Goal: Transaction & Acquisition: Purchase product/service

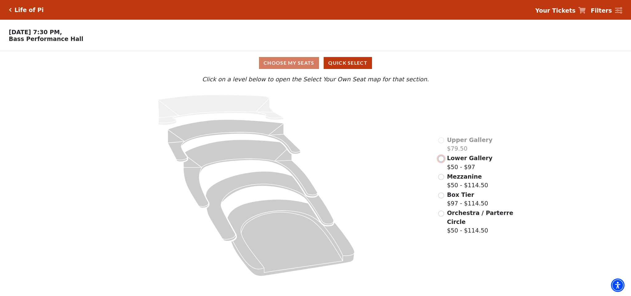
click at [443, 160] on input "Lower Gallery$50 - $97\a" at bounding box center [441, 159] width 6 height 6
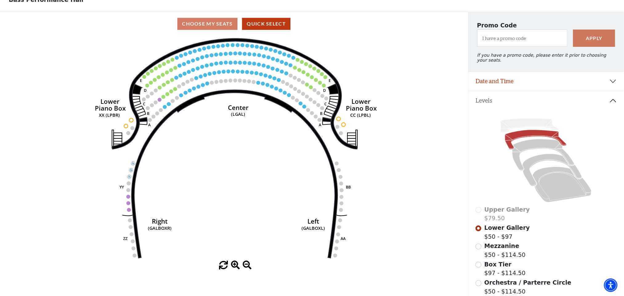
scroll to position [106, 0]
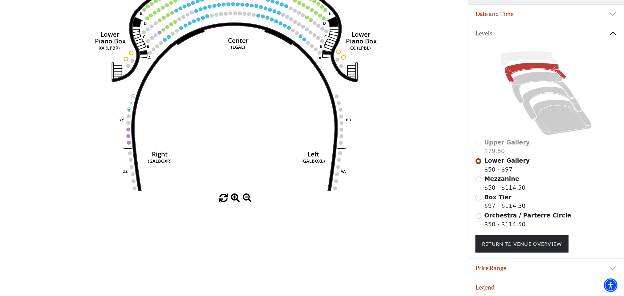
click at [235, 202] on span at bounding box center [235, 198] width 9 height 9
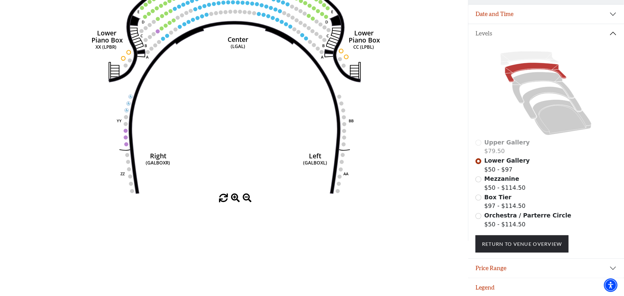
click at [235, 202] on span at bounding box center [235, 198] width 9 height 9
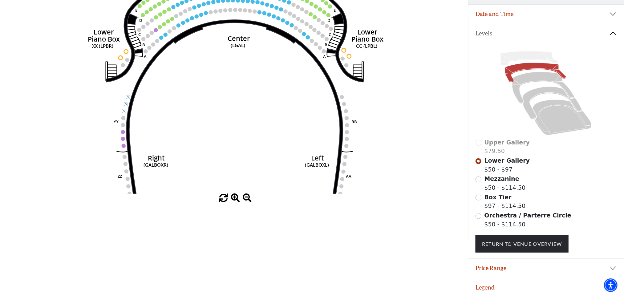
click at [235, 202] on span at bounding box center [235, 198] width 9 height 9
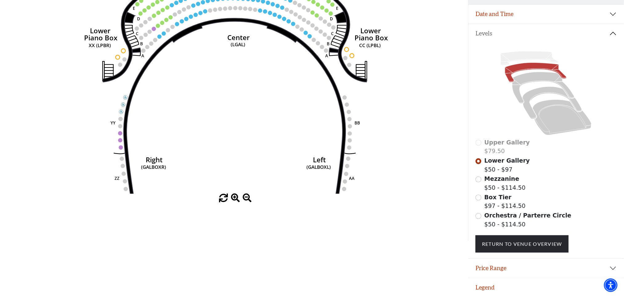
click at [235, 202] on span at bounding box center [235, 198] width 9 height 9
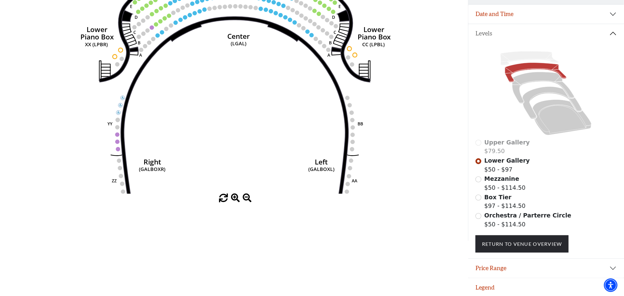
click at [235, 202] on span at bounding box center [235, 198] width 9 height 9
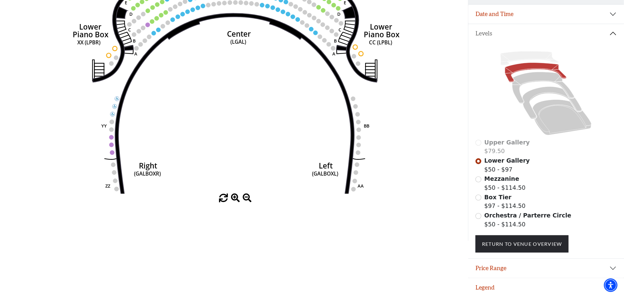
click at [235, 202] on span at bounding box center [235, 198] width 9 height 9
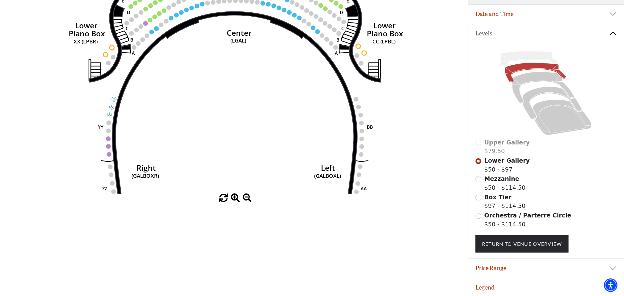
click at [235, 202] on span at bounding box center [235, 198] width 9 height 9
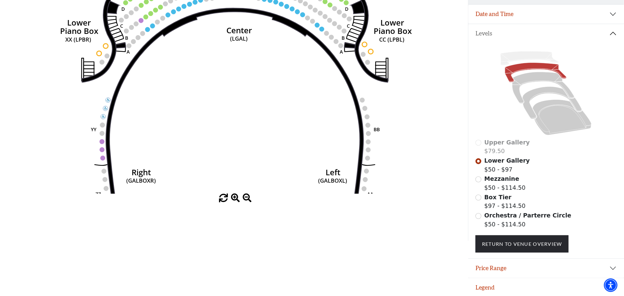
click at [235, 202] on span at bounding box center [235, 198] width 9 height 9
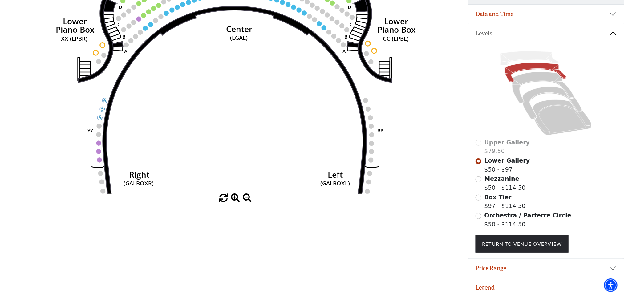
click at [235, 202] on span at bounding box center [235, 198] width 9 height 9
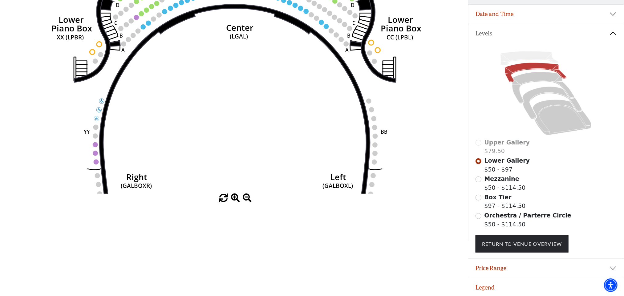
click at [235, 202] on span at bounding box center [235, 198] width 9 height 9
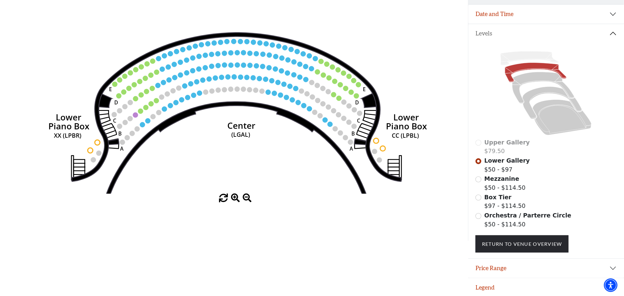
drag, startPoint x: 226, startPoint y: 77, endPoint x: 227, endPoint y: 176, distance: 99.7
click at [227, 176] on icon "Right (GALBOXR) E D C B A E D C B A YY ZZ Left (GALBOXL) BB AA Center Lower Pia…" at bounding box center [233, 81] width 421 height 225
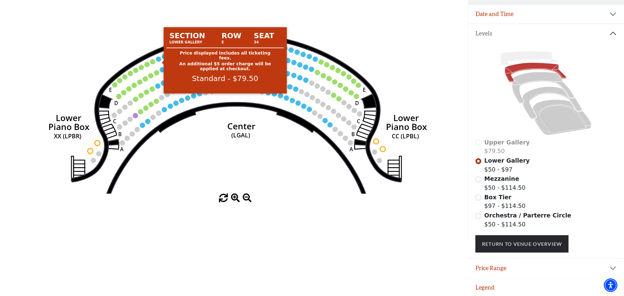
click at [158, 60] on circle at bounding box center [158, 59] width 5 height 5
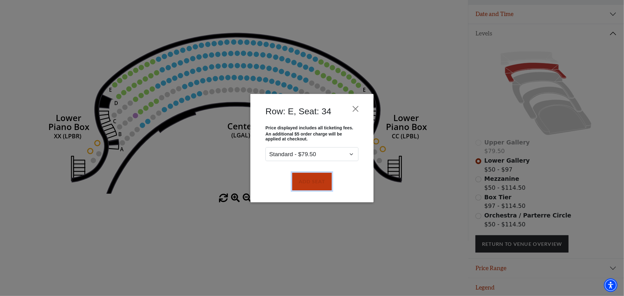
click at [312, 179] on button "Add Seat" at bounding box center [311, 181] width 39 height 17
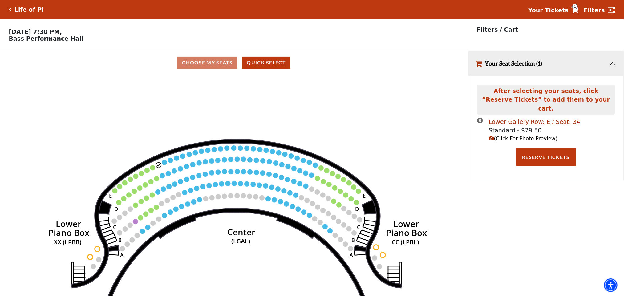
scroll to position [0, 0]
click at [163, 163] on circle at bounding box center [164, 162] width 5 height 5
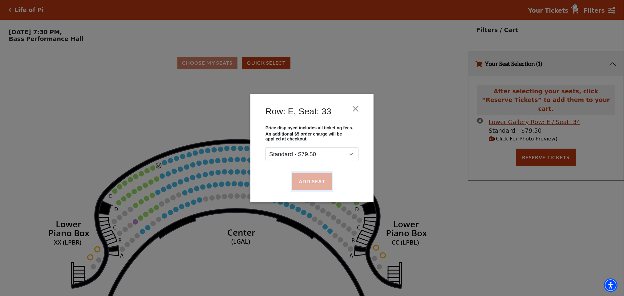
click at [303, 181] on button "Add Seat" at bounding box center [311, 181] width 39 height 17
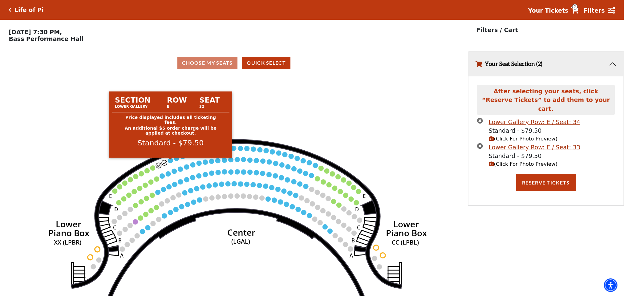
click at [169, 163] on circle at bounding box center [170, 160] width 5 height 5
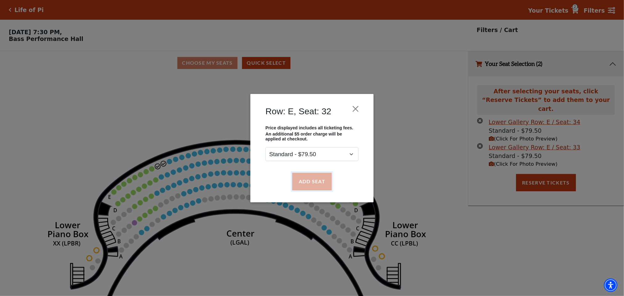
click at [317, 184] on button "Add Seat" at bounding box center [311, 181] width 39 height 17
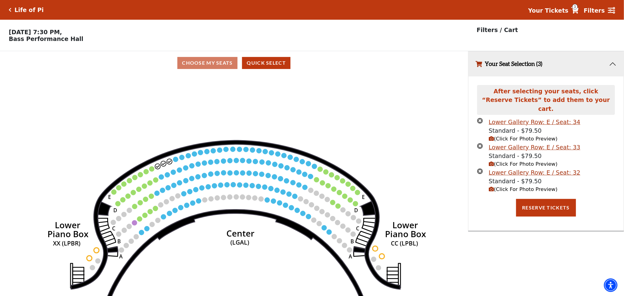
click at [175, 162] on circle at bounding box center [175, 159] width 5 height 5
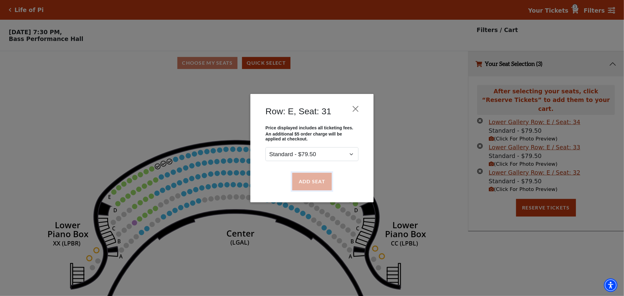
click at [306, 182] on button "Add Seat" at bounding box center [311, 181] width 39 height 17
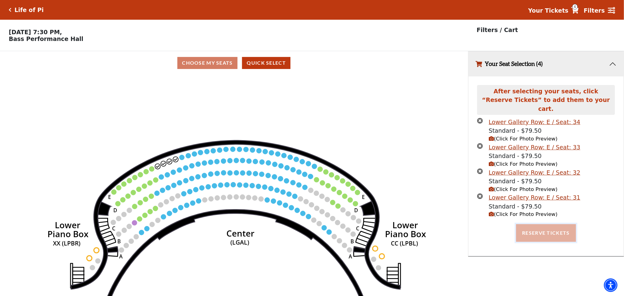
click at [530, 232] on button "Reserve Tickets" at bounding box center [546, 232] width 60 height 17
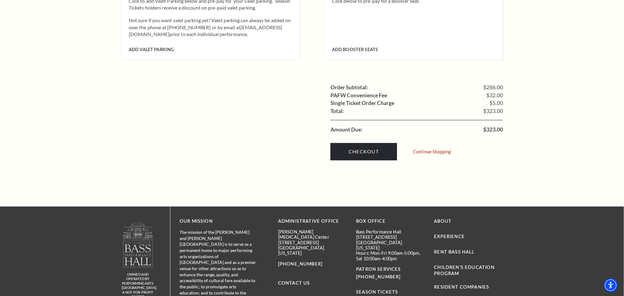
scroll to position [675, 0]
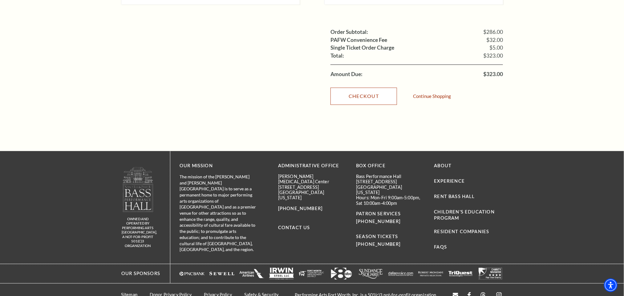
click at [343, 90] on link "Checkout" at bounding box center [363, 95] width 66 height 17
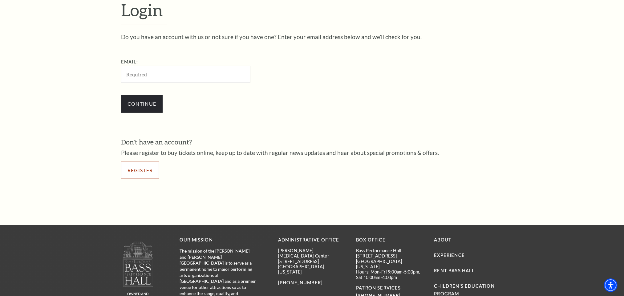
click at [134, 175] on link "Register" at bounding box center [140, 170] width 38 height 17
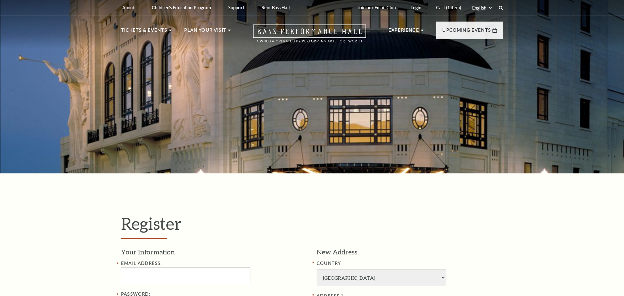
select select "1"
select select "[GEOGRAPHIC_DATA]"
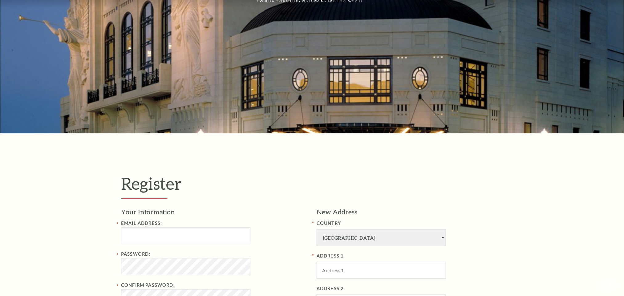
scroll to position [139, 0]
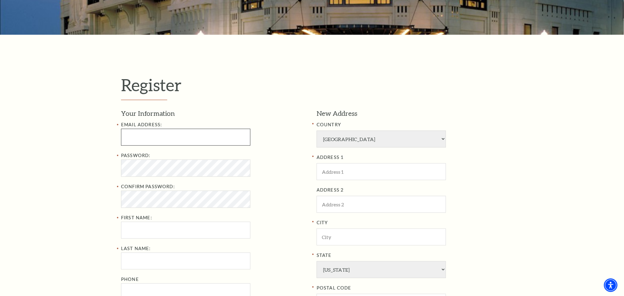
click at [126, 139] on input "text" at bounding box center [185, 137] width 129 height 17
type input "prangya600.stellar@gmail.com"
type input "PRANGYA"
type input "DAS"
type input "07325999685"
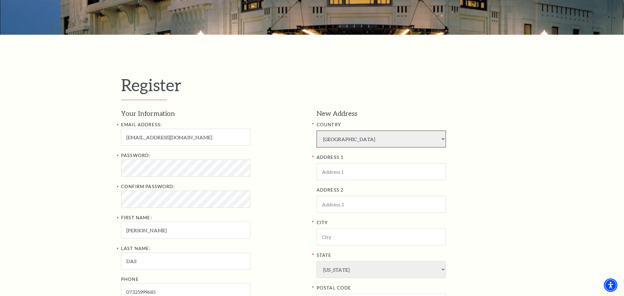
select select "92"
type input "201"
type input "usa"
type input "Charlotte"
type input "28105"
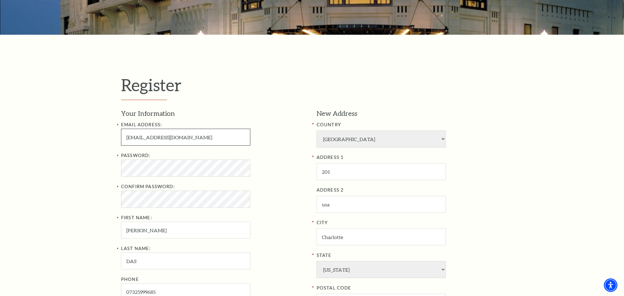
type input "073-259-99685"
select select
type input "073-259-99685"
click at [153, 136] on input "prangya600.stellar@gmail.com" at bounding box center [185, 137] width 129 height 17
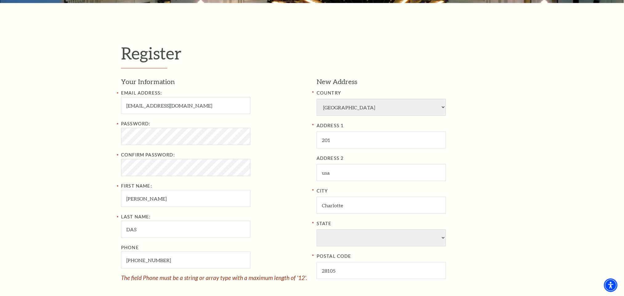
scroll to position [185, 0]
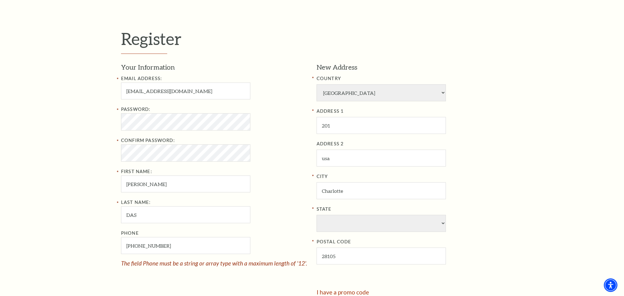
type input "prangya1564.stellar@gmail.com"
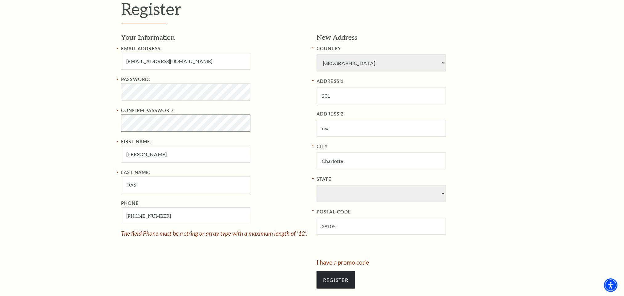
scroll to position [231, 0]
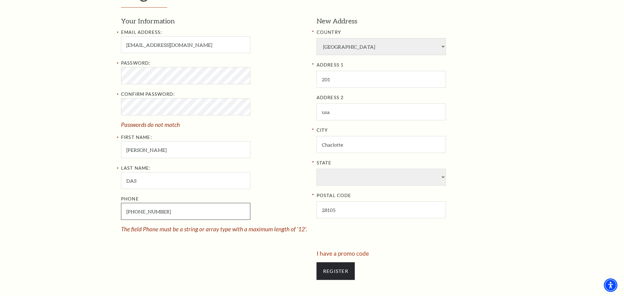
click at [167, 201] on div "Phone 073-259-99685 The field Phone must be a string or array type with a maxim…" at bounding box center [214, 213] width 186 height 37
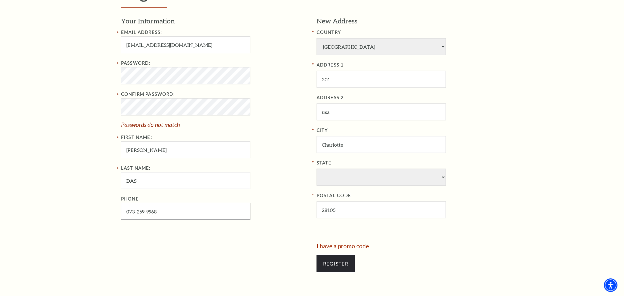
type input "073-259-9968"
drag, startPoint x: 334, startPoint y: 176, endPoint x: 353, endPoint y: 158, distance: 26.1
click at [334, 176] on select "State" at bounding box center [380, 177] width 129 height 17
click at [335, 174] on select "State" at bounding box center [380, 177] width 129 height 17
click at [440, 177] on select "State" at bounding box center [380, 177] width 129 height 17
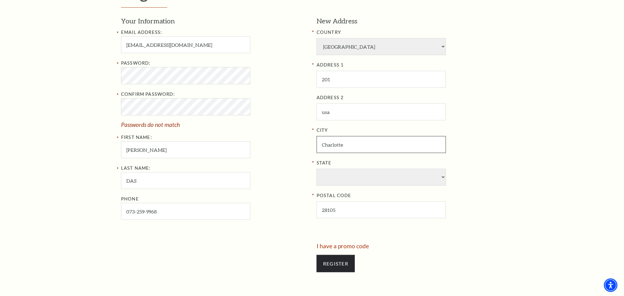
drag, startPoint x: 346, startPoint y: 142, endPoint x: 288, endPoint y: 134, distance: 59.4
click at [297, 146] on div "Your Information Email Address: prangya1564.stellar@gmail.com Password: Confirm…" at bounding box center [312, 129] width 382 height 227
click at [569, 202] on div "Register Your Information Email Address: prangya1564.stellar@gmail.com Password…" at bounding box center [312, 130] width 624 height 376
click at [333, 145] on input "Charlotte" at bounding box center [380, 144] width 129 height 17
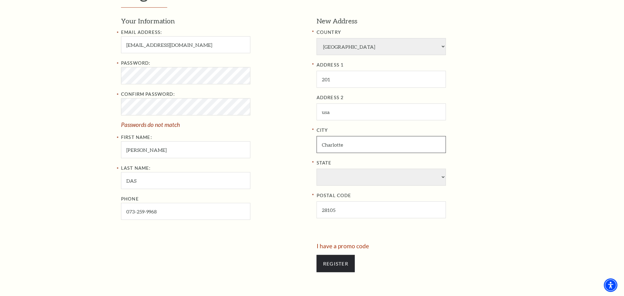
paste input "Fort Worth"
type input "Fort Worth"
click at [322, 174] on select "State" at bounding box center [380, 177] width 129 height 17
click at [341, 178] on select "State" at bounding box center [380, 177] width 129 height 17
click at [340, 177] on select "State" at bounding box center [380, 177] width 129 height 17
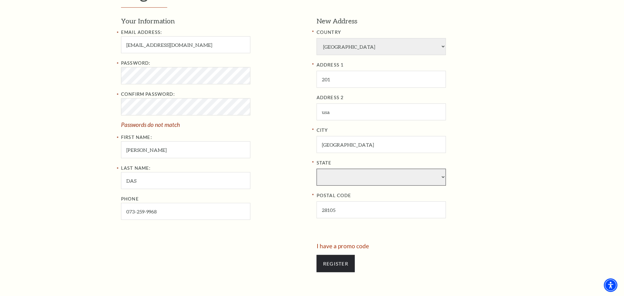
click at [332, 175] on select "State" at bounding box center [380, 177] width 129 height 17
click at [440, 177] on select "State" at bounding box center [380, 177] width 129 height 17
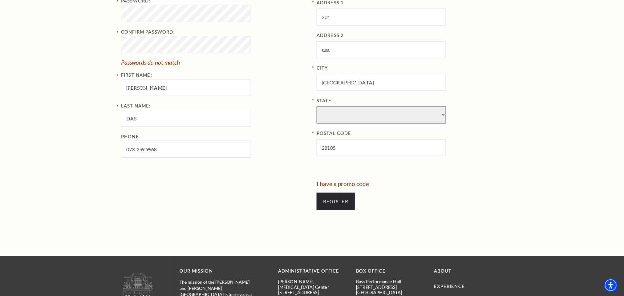
scroll to position [184, 0]
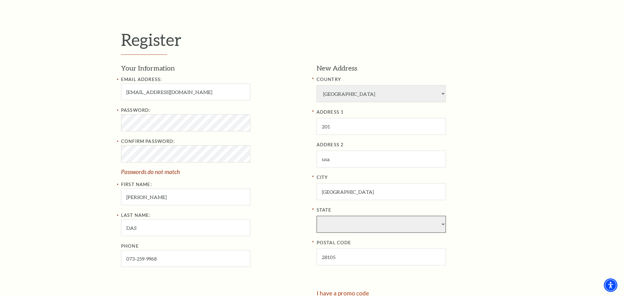
click at [324, 222] on select "State" at bounding box center [380, 224] width 129 height 17
click at [326, 222] on select "State" at bounding box center [380, 224] width 129 height 17
click at [327, 222] on select "State" at bounding box center [380, 224] width 129 height 17
click at [326, 226] on select "State" at bounding box center [380, 224] width 129 height 17
click at [328, 227] on select "State" at bounding box center [380, 224] width 129 height 17
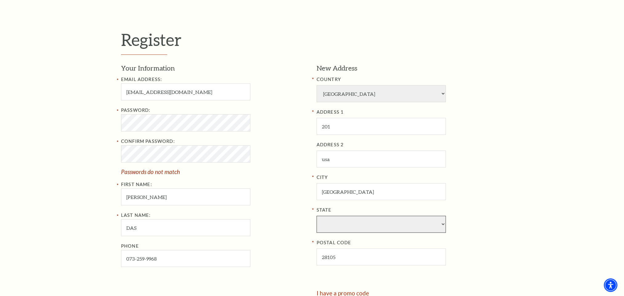
click at [331, 228] on select "State" at bounding box center [380, 224] width 129 height 17
click at [333, 230] on select "State" at bounding box center [380, 224] width 129 height 17
click at [335, 230] on select "State" at bounding box center [380, 224] width 129 height 17
click at [442, 224] on select "State" at bounding box center [380, 224] width 129 height 17
drag, startPoint x: 322, startPoint y: 228, endPoint x: 328, endPoint y: 227, distance: 5.7
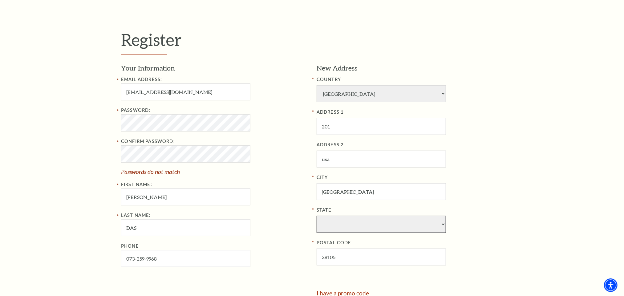
click at [322, 228] on select "State" at bounding box center [380, 224] width 129 height 17
click at [335, 226] on select "State" at bounding box center [380, 224] width 129 height 17
click at [322, 225] on select "State" at bounding box center [380, 224] width 129 height 17
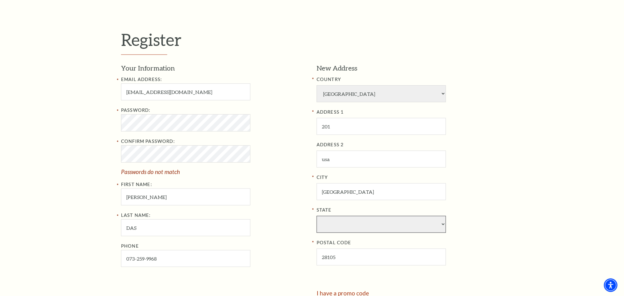
click at [324, 230] on select "State" at bounding box center [380, 224] width 129 height 17
click at [328, 232] on select "State" at bounding box center [380, 224] width 129 height 17
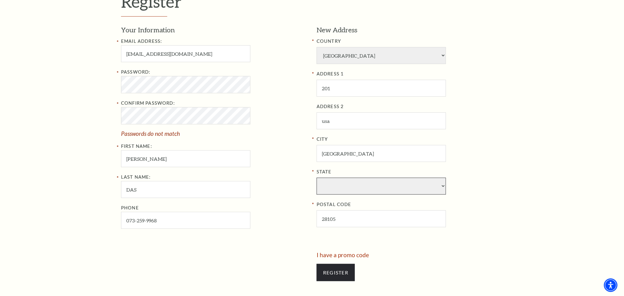
scroll to position [322, 0]
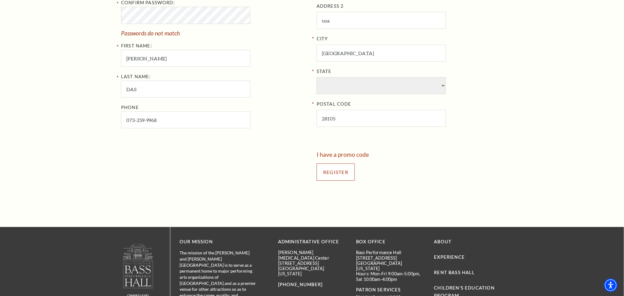
click at [340, 172] on input "Register" at bounding box center [335, 171] width 38 height 17
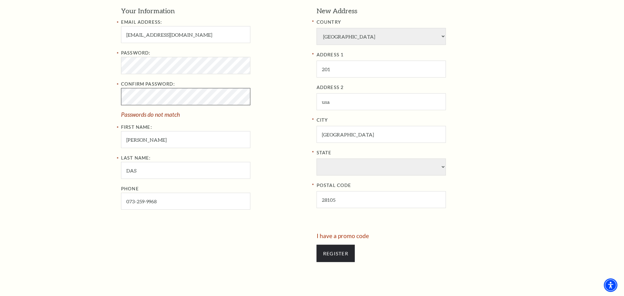
scroll to position [230, 0]
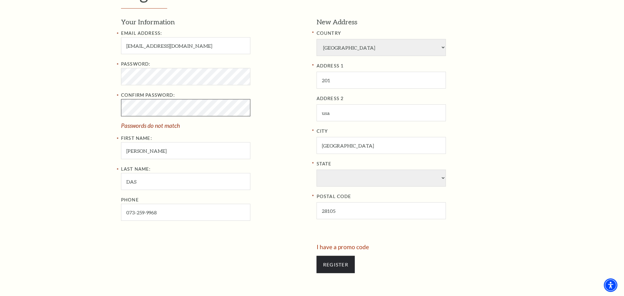
click at [50, 111] on div "Register Your Information Email Address: prangya1564.stellar@gmail.com Password…" at bounding box center [312, 131] width 624 height 376
click at [80, 122] on div "Register Your Information Email Address: prangya1564.stellar@gmail.com Password…" at bounding box center [312, 131] width 624 height 376
click at [331, 262] on input "Register" at bounding box center [335, 264] width 38 height 17
drag, startPoint x: 94, startPoint y: 65, endPoint x: 107, endPoint y: 97, distance: 35.3
click at [98, 115] on div "Register Your Information Email Address: prangya1564.stellar@gmail.com Password…" at bounding box center [312, 131] width 624 height 376
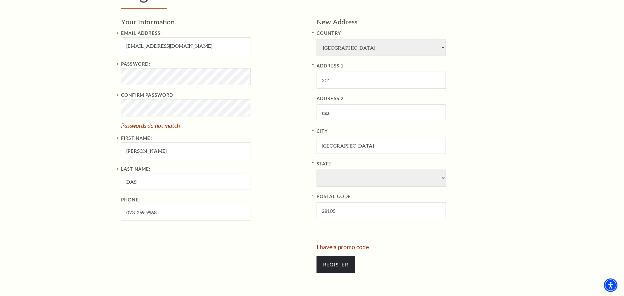
click at [75, 75] on div "Register Your Information Email Address: prangya1564.stellar@gmail.com Password…" at bounding box center [312, 131] width 624 height 376
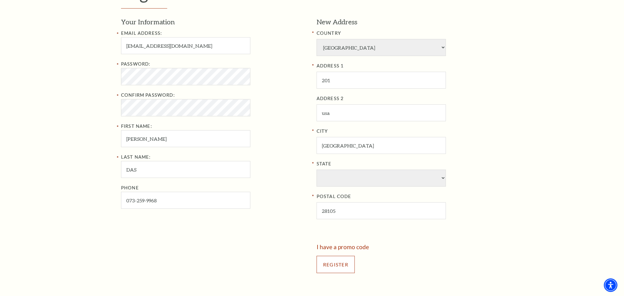
click at [337, 269] on input "Register" at bounding box center [335, 264] width 38 height 17
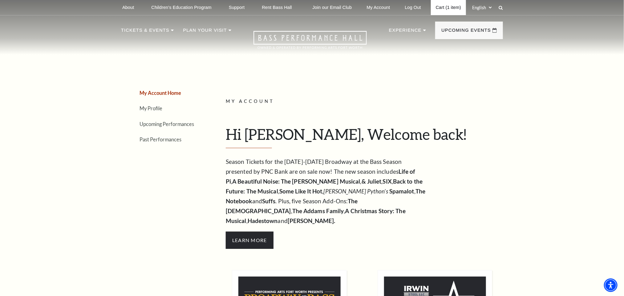
click at [448, 5] on link "Cart (1 item)" at bounding box center [448, 7] width 35 height 15
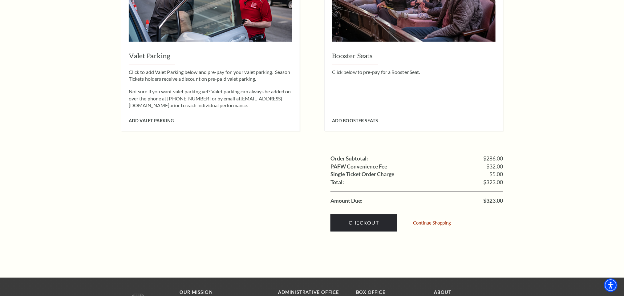
scroll to position [554, 0]
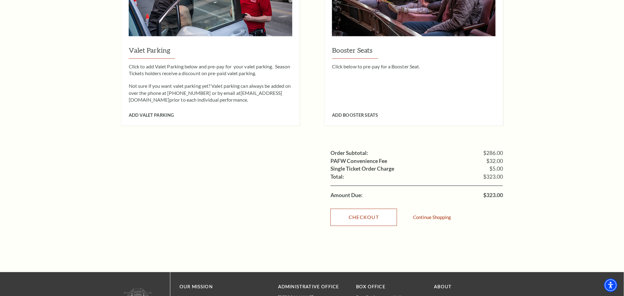
click at [371, 209] on link "Checkout" at bounding box center [363, 217] width 66 height 17
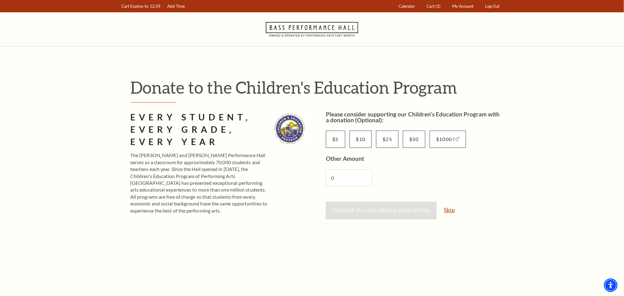
click at [452, 212] on link "Skip" at bounding box center [449, 210] width 11 height 6
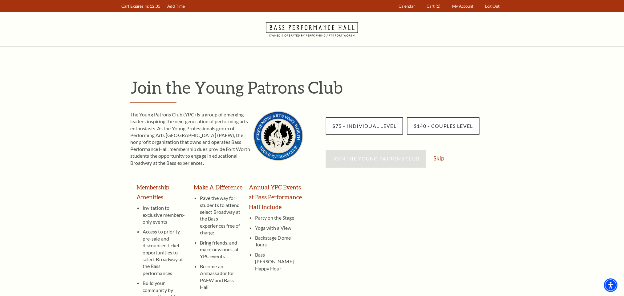
drag, startPoint x: 440, startPoint y: 157, endPoint x: 449, endPoint y: 155, distance: 8.9
click at [440, 157] on link "Skip" at bounding box center [438, 158] width 11 height 6
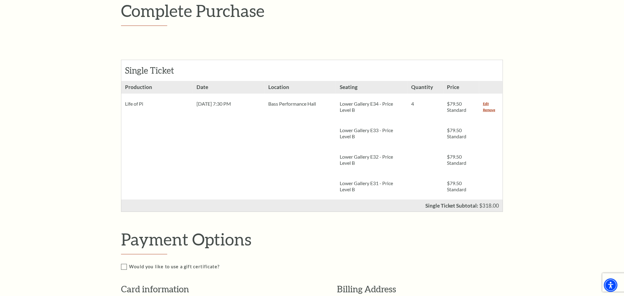
scroll to position [92, 0]
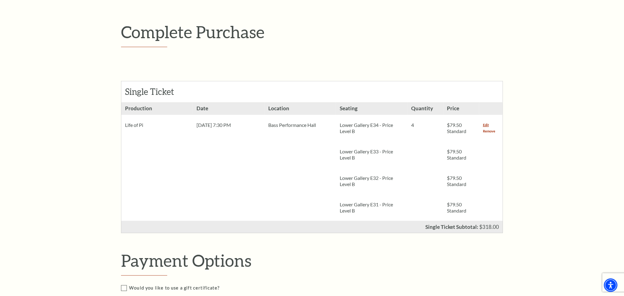
click at [491, 131] on link "Remove" at bounding box center [489, 131] width 12 height 6
